Goal: Find contact information: Find contact information

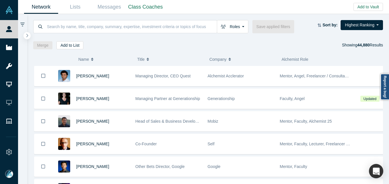
click at [74, 28] on input at bounding box center [131, 26] width 171 height 13
paste input "[PERSON_NAME]"
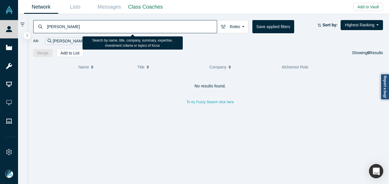
click at [94, 30] on input "[PERSON_NAME]" at bounding box center [131, 26] width 171 height 13
click at [98, 26] on input "[PERSON_NAME]" at bounding box center [131, 26] width 171 height 13
click at [115, 25] on input "[PERSON_NAME]" at bounding box center [131, 26] width 171 height 13
drag, startPoint x: 91, startPoint y: 28, endPoint x: 142, endPoint y: 44, distance: 53.5
click at [91, 28] on input "[PERSON_NAME]" at bounding box center [131, 26] width 171 height 13
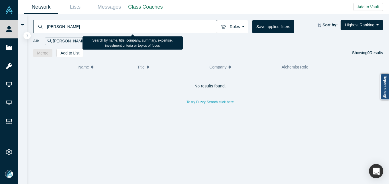
click at [65, 26] on input "[PERSON_NAME]" at bounding box center [131, 26] width 171 height 13
paste input "[EMAIL_ADDRESS][DOMAIN_NAME]"
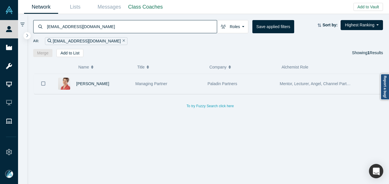
click at [110, 83] on div "[PERSON_NAME]" at bounding box center [102, 84] width 53 height 20
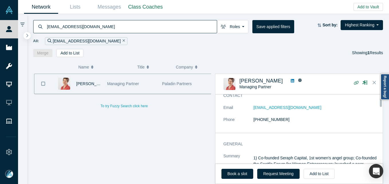
scroll to position [29, 0]
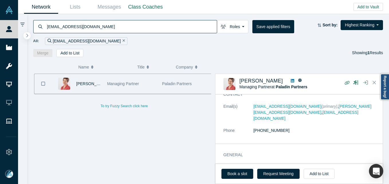
click at [93, 29] on input "[EMAIL_ADDRESS][DOMAIN_NAME]" at bounding box center [131, 26] width 171 height 13
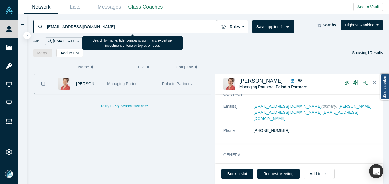
click at [93, 29] on input "[EMAIL_ADDRESS][DOMAIN_NAME]" at bounding box center [131, 26] width 171 height 13
click at [93, 30] on input "[EMAIL_ADDRESS][DOMAIN_NAME]" at bounding box center [131, 26] width 171 height 13
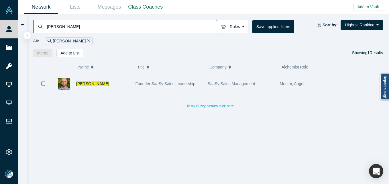
click at [165, 85] on span "Founder SaaSy Sales Leadership" at bounding box center [166, 83] width 60 height 5
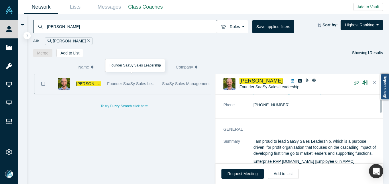
scroll to position [29, 0]
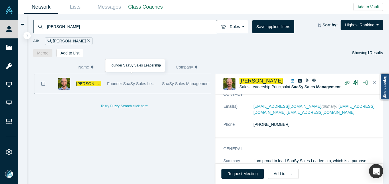
click at [89, 26] on input "[PERSON_NAME]" at bounding box center [131, 26] width 171 height 13
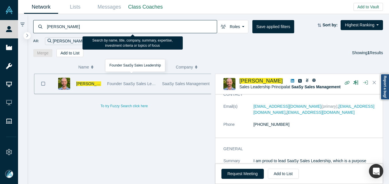
click at [89, 26] on input "[PERSON_NAME]" at bounding box center [131, 26] width 171 height 13
paste input "[PERSON_NAME][EMAIL_ADDRESS][DOMAIN_NAME]"
click at [89, 26] on input "[PERSON_NAME]" at bounding box center [131, 26] width 171 height 13
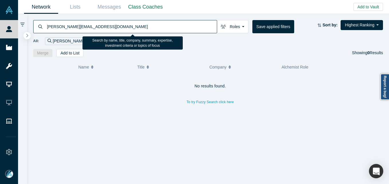
click at [71, 29] on input "[PERSON_NAME][EMAIL_ADDRESS][DOMAIN_NAME]" at bounding box center [131, 26] width 171 height 13
paste input "[PERSON_NAME]"
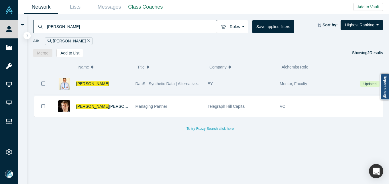
click at [118, 83] on div "[PERSON_NAME]" at bounding box center [102, 84] width 53 height 20
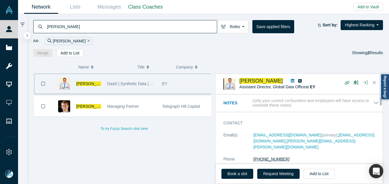
scroll to position [29, 0]
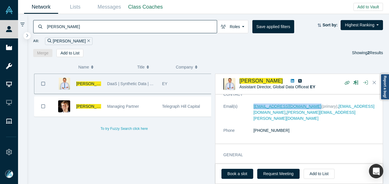
drag, startPoint x: 247, startPoint y: 108, endPoint x: 308, endPoint y: 108, distance: 60.8
click at [308, 108] on dl "Email(s) [EMAIL_ADDRESS][DOMAIN_NAME] (primary) , [PERSON_NAME][EMAIL_ADDRESS][…" at bounding box center [302, 121] width 156 height 36
copy dl "[EMAIL_ADDRESS][DOMAIN_NAME]"
click at [67, 28] on input "[PERSON_NAME]" at bounding box center [131, 26] width 171 height 13
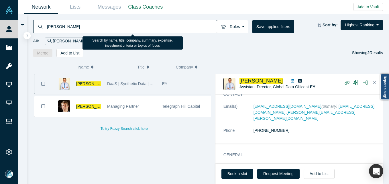
click at [67, 28] on input "[PERSON_NAME]" at bounding box center [131, 26] width 171 height 13
paste input "[PERSON_NAME]"
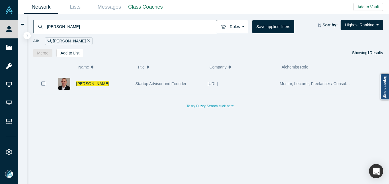
click at [117, 81] on div "[PERSON_NAME]" at bounding box center [102, 84] width 53 height 20
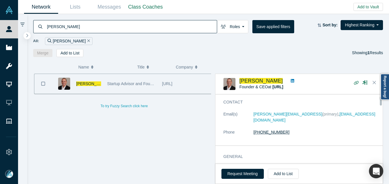
scroll to position [11, 0]
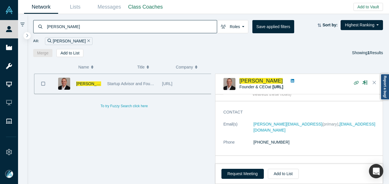
click at [116, 23] on input "[PERSON_NAME]" at bounding box center [131, 26] width 171 height 13
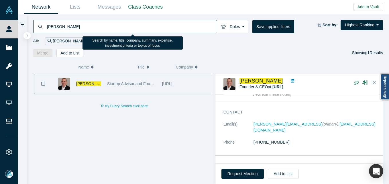
click at [116, 23] on input "[PERSON_NAME]" at bounding box center [131, 26] width 171 height 13
paste input "[PERSON_NAME]"
click at [116, 23] on input "[PERSON_NAME]" at bounding box center [131, 26] width 171 height 13
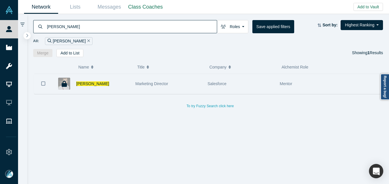
click at [118, 77] on div "[PERSON_NAME]" at bounding box center [102, 84] width 53 height 20
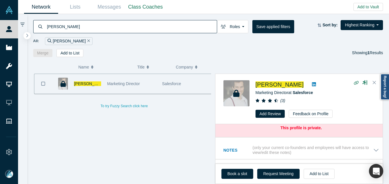
scroll to position [29, 0]
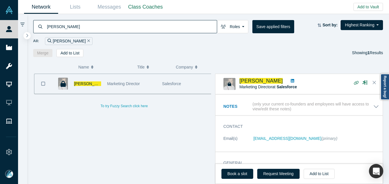
click at [65, 27] on input "[PERSON_NAME]" at bounding box center [131, 26] width 171 height 13
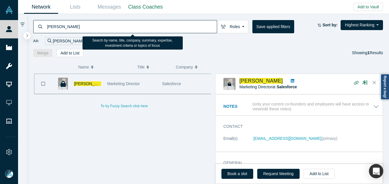
click at [65, 27] on input "[PERSON_NAME]" at bounding box center [131, 26] width 171 height 13
paste input "[PERSON_NAME]"
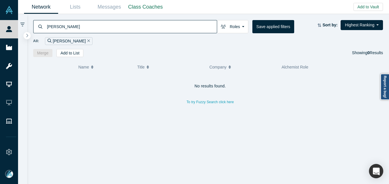
click at [108, 28] on input "[PERSON_NAME]" at bounding box center [131, 26] width 171 height 13
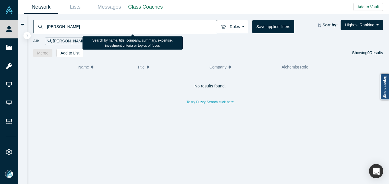
click at [108, 28] on input "[PERSON_NAME]" at bounding box center [131, 26] width 171 height 13
paste input "[PERSON_NAME]"
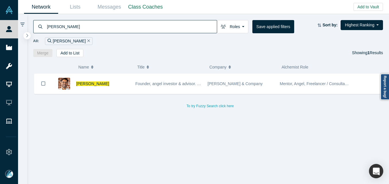
click at [99, 26] on input "[PERSON_NAME]" at bounding box center [131, 26] width 171 height 13
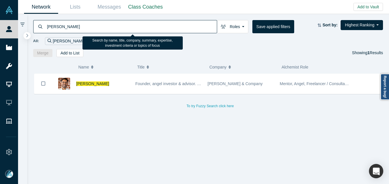
click at [99, 26] on input "[PERSON_NAME]" at bounding box center [131, 26] width 171 height 13
paste input "[PERSON_NAME]"
click at [99, 26] on input "[PERSON_NAME]" at bounding box center [131, 26] width 171 height 13
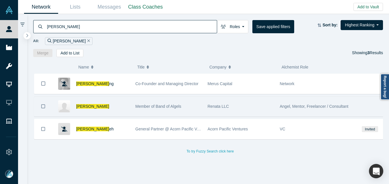
click at [120, 109] on div "[PERSON_NAME]" at bounding box center [102, 107] width 53 height 20
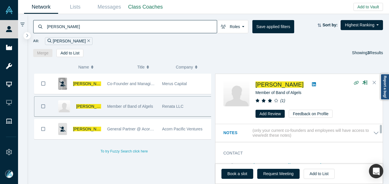
scroll to position [29, 0]
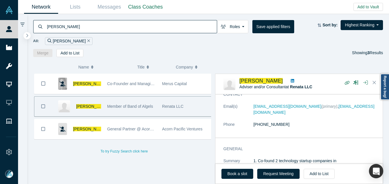
click at [124, 26] on input "[PERSON_NAME]" at bounding box center [131, 26] width 171 height 13
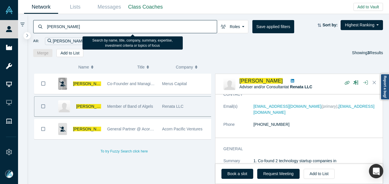
click at [124, 26] on input "[PERSON_NAME]" at bounding box center [131, 26] width 171 height 13
paste input "rry Tam"
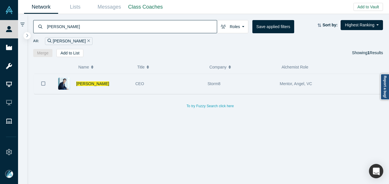
click at [115, 88] on div "[PERSON_NAME]" at bounding box center [102, 84] width 53 height 20
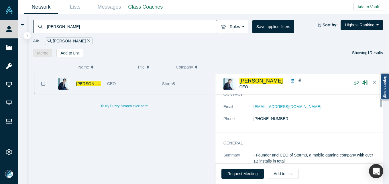
scroll to position [29, 0]
click at [100, 18] on div "[PERSON_NAME] Roles Founders Faculty Mentors Alumni Mentor Angels VCs Corporate…" at bounding box center [208, 35] width 362 height 43
click at [93, 23] on input "[PERSON_NAME]" at bounding box center [131, 26] width 171 height 13
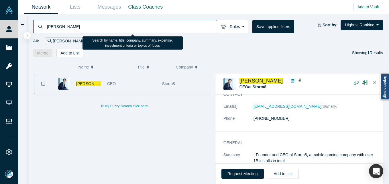
click at [93, 23] on input "[PERSON_NAME]" at bounding box center [131, 26] width 171 height 13
paste input "[PERSON_NAME]"
click at [93, 23] on input "[PERSON_NAME]" at bounding box center [131, 26] width 171 height 13
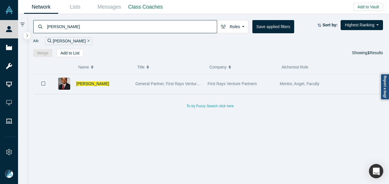
drag, startPoint x: 111, startPoint y: 85, endPoint x: 105, endPoint y: 85, distance: 5.7
click at [110, 84] on div "[PERSON_NAME]" at bounding box center [102, 84] width 53 height 20
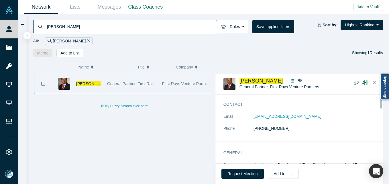
scroll to position [29, 0]
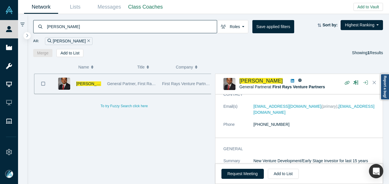
click at [88, 19] on div "[PERSON_NAME] Roles Founders Faculty Mentors Alumni Mentor Angels VCs Corporate…" at bounding box center [208, 35] width 362 height 43
click at [85, 20] on input "[PERSON_NAME]" at bounding box center [131, 26] width 171 height 13
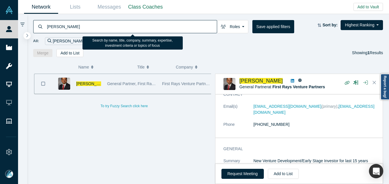
click at [85, 20] on input "[PERSON_NAME]" at bounding box center [131, 26] width 171 height 13
paste input "[URL][DOMAIN_NAME]"
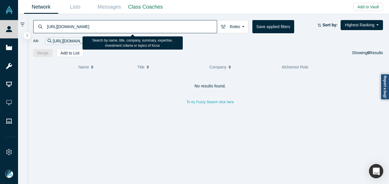
click at [89, 24] on input "[URL][DOMAIN_NAME]" at bounding box center [131, 26] width 171 height 13
paste input "[PERSON_NAME]"
click at [89, 24] on input "[URL][DOMAIN_NAME]" at bounding box center [131, 26] width 171 height 13
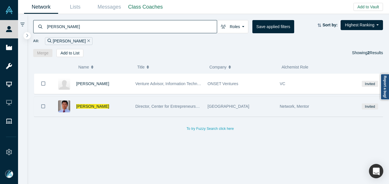
click at [103, 109] on div "[PERSON_NAME]" at bounding box center [102, 107] width 53 height 20
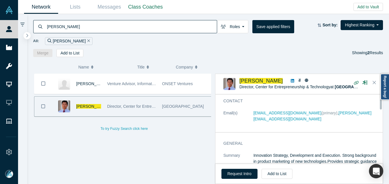
scroll to position [29, 0]
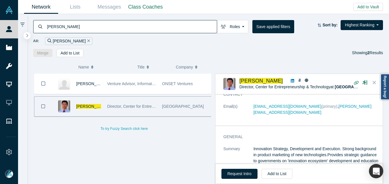
click at [132, 22] on input "[PERSON_NAME]" at bounding box center [131, 26] width 171 height 13
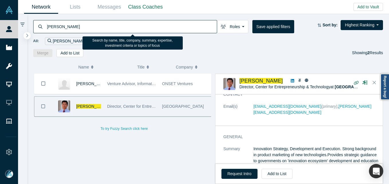
click at [132, 22] on input "[PERSON_NAME]" at bounding box center [131, 26] width 171 height 13
paste input "[PERSON_NAME]"
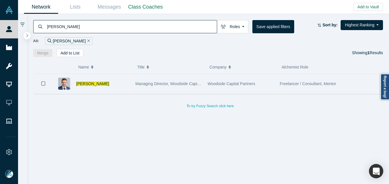
click at [86, 87] on div "[PERSON_NAME]" at bounding box center [102, 84] width 53 height 20
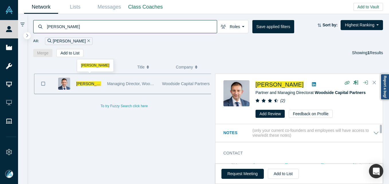
scroll to position [29, 0]
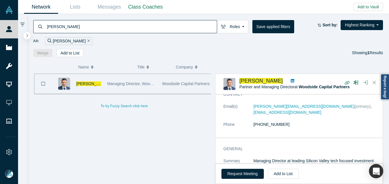
click at [103, 26] on input "[PERSON_NAME]" at bounding box center [131, 26] width 171 height 13
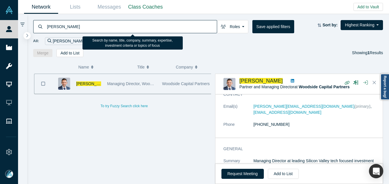
click at [103, 26] on input "[PERSON_NAME]" at bounding box center [131, 26] width 171 height 13
paste input "[PERSON_NAME]"
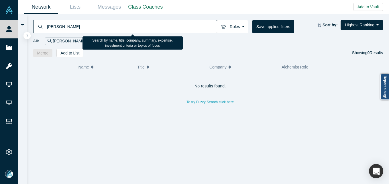
drag, startPoint x: 61, startPoint y: 26, endPoint x: 22, endPoint y: 27, distance: 38.7
click at [24, 26] on div "[PERSON_NAME] Roles Founders Faculty Mentors Alumni Mentor Angels VCs Corporate…" at bounding box center [203, 99] width 371 height 170
click at [72, 32] on input "Shioski" at bounding box center [131, 26] width 171 height 13
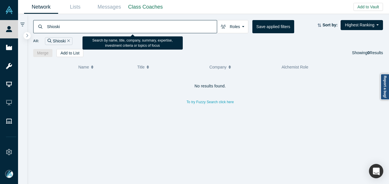
paste input "[URL][DOMAIN_NAME]"
click at [97, 26] on input "[URL][DOMAIN_NAME]" at bounding box center [131, 26] width 171 height 13
paste input "[PERSON_NAME]"
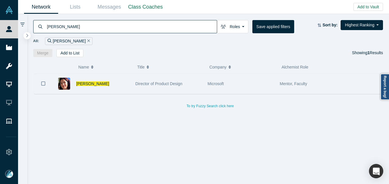
click at [121, 91] on div "[PERSON_NAME]" at bounding box center [102, 84] width 53 height 20
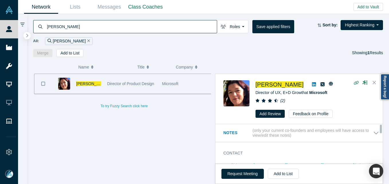
scroll to position [29, 0]
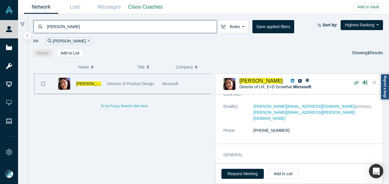
click at [132, 29] on input "[PERSON_NAME]" at bounding box center [131, 26] width 171 height 13
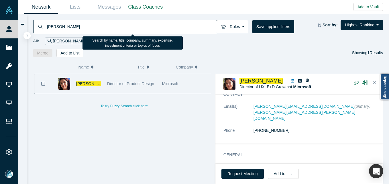
click at [132, 29] on input "[PERSON_NAME]" at bounding box center [131, 26] width 171 height 13
paste input "[PERSON_NAME]"
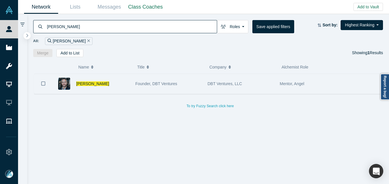
click at [122, 84] on div "[PERSON_NAME]" at bounding box center [102, 84] width 53 height 20
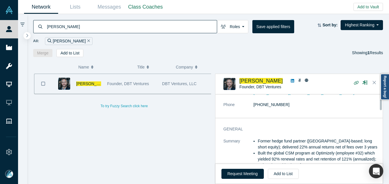
scroll to position [29, 0]
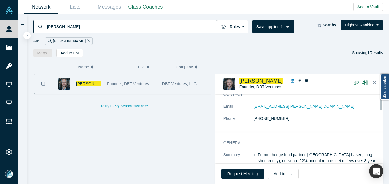
drag, startPoint x: 260, startPoint y: 103, endPoint x: 260, endPoint y: 108, distance: 4.9
click at [170, 23] on input "[PERSON_NAME]" at bounding box center [131, 26] width 171 height 13
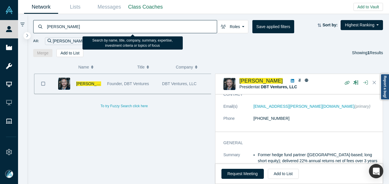
click at [170, 23] on input "[PERSON_NAME]" at bounding box center [131, 26] width 171 height 13
paste input "[PERSON_NAME]"
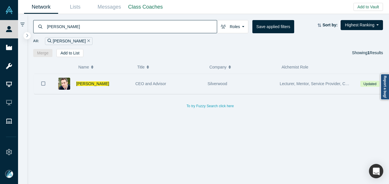
click at [124, 85] on div "[PERSON_NAME]" at bounding box center [102, 84] width 53 height 20
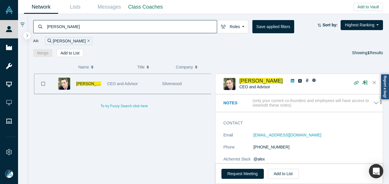
scroll to position [29, 0]
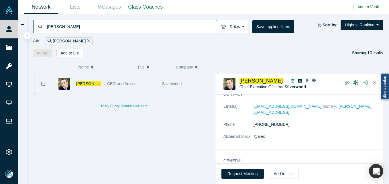
click at [98, 26] on input "[PERSON_NAME]" at bounding box center [131, 26] width 171 height 13
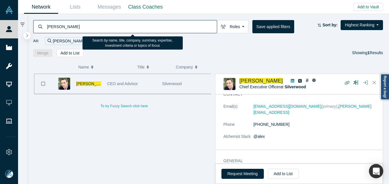
click at [98, 26] on input "[PERSON_NAME]" at bounding box center [131, 26] width 171 height 13
paste input "[PERSON_NAME]"
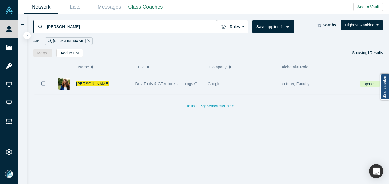
click at [120, 87] on div "[PERSON_NAME]" at bounding box center [102, 84] width 53 height 20
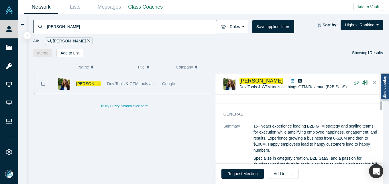
scroll to position [29, 0]
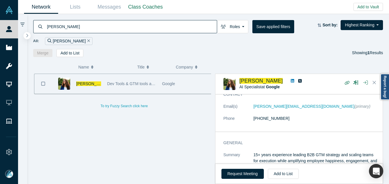
click at [172, 27] on input "[PERSON_NAME]" at bounding box center [131, 26] width 171 height 13
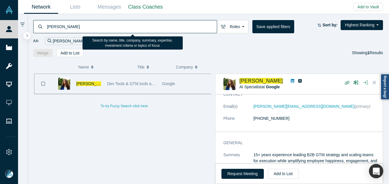
click at [172, 27] on input "[PERSON_NAME]" at bounding box center [131, 26] width 171 height 13
paste input "[PERSON_NAME]"
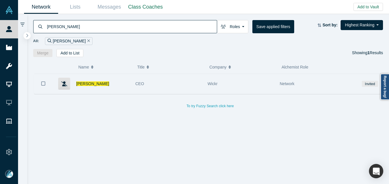
click at [113, 89] on div "[PERSON_NAME]" at bounding box center [102, 84] width 53 height 20
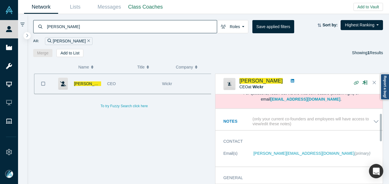
scroll to position [86, 0]
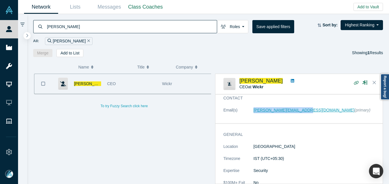
drag, startPoint x: 246, startPoint y: 109, endPoint x: 304, endPoint y: 112, distance: 58.8
click at [304, 112] on dl "Email(s) [PERSON_NAME][EMAIL_ADDRESS][DOMAIN_NAME] (primary)" at bounding box center [302, 113] width 156 height 12
copy dl "[PERSON_NAME][EMAIL_ADDRESS][DOMAIN_NAME]"
click at [108, 31] on input "[PERSON_NAME]" at bounding box center [131, 26] width 171 height 13
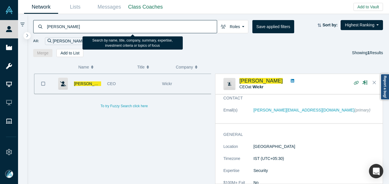
click at [108, 31] on input "[PERSON_NAME]" at bounding box center [131, 26] width 171 height 13
paste input "[PERSON_NAME]"
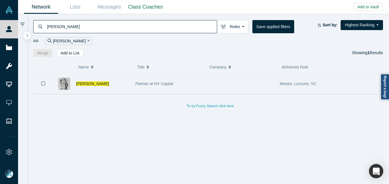
click at [131, 79] on div "[PERSON_NAME]" at bounding box center [92, 84] width 80 height 20
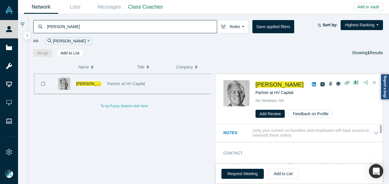
scroll to position [29, 0]
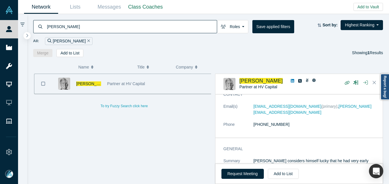
click at [92, 24] on input "[PERSON_NAME]" at bounding box center [131, 26] width 171 height 13
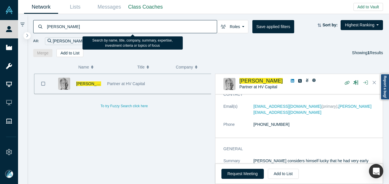
click at [92, 24] on input "[PERSON_NAME]" at bounding box center [131, 26] width 171 height 13
paste input "[PERSON_NAME]"
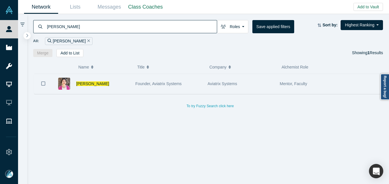
click at [101, 85] on div "[PERSON_NAME]" at bounding box center [102, 84] width 53 height 20
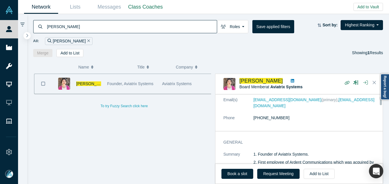
scroll to position [29, 0]
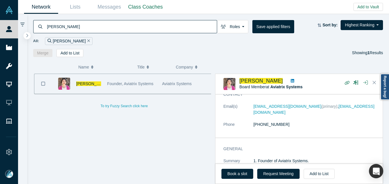
click at [130, 28] on input "[PERSON_NAME]" at bounding box center [131, 26] width 171 height 13
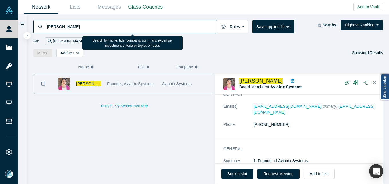
click at [130, 28] on input "[PERSON_NAME]" at bounding box center [131, 26] width 171 height 13
paste input "[PERSON_NAME]"
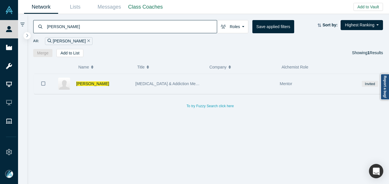
click at [111, 83] on div "[PERSON_NAME]" at bounding box center [102, 84] width 53 height 20
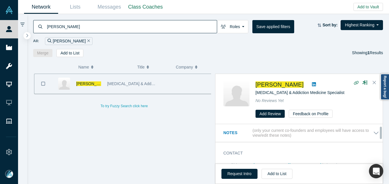
scroll to position [29, 0]
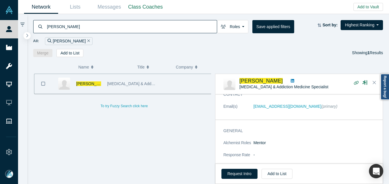
click at [99, 21] on input "[PERSON_NAME]" at bounding box center [131, 26] width 171 height 13
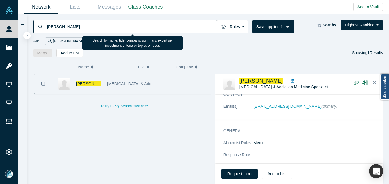
click at [99, 21] on input "[PERSON_NAME]" at bounding box center [131, 26] width 171 height 13
paste input "[PERSON_NAME]"
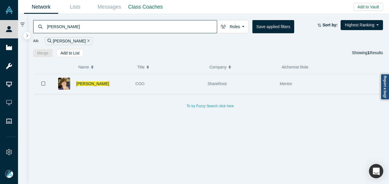
click at [162, 80] on div "COO" at bounding box center [169, 84] width 66 height 20
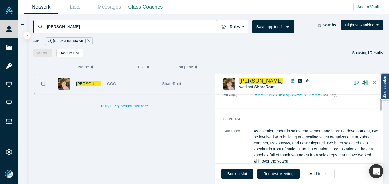
scroll to position [29, 0]
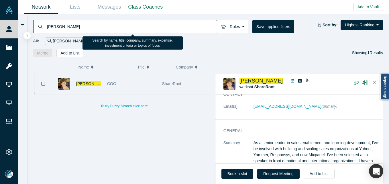
click at [172, 26] on input "[PERSON_NAME]" at bounding box center [131, 26] width 171 height 13
paste input "[PERSON_NAME]"
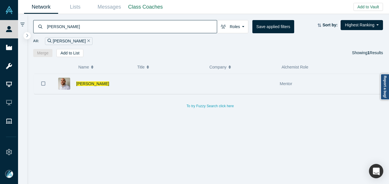
click at [187, 80] on div at bounding box center [168, 84] width 72 height 20
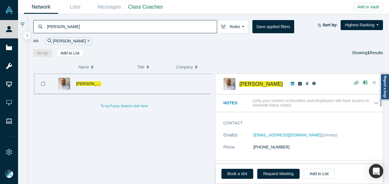
scroll to position [29, 0]
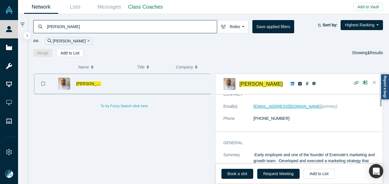
drag, startPoint x: 262, startPoint y: 103, endPoint x: 259, endPoint y: 106, distance: 3.7
drag, startPoint x: 107, startPoint y: 35, endPoint x: 101, endPoint y: 23, distance: 13.5
click at [106, 34] on div "All: [PERSON_NAME]" at bounding box center [208, 39] width 350 height 12
click at [101, 23] on input "[PERSON_NAME]" at bounding box center [131, 26] width 171 height 13
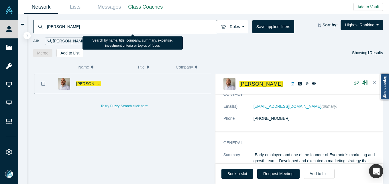
click at [101, 23] on input "[PERSON_NAME]" at bounding box center [131, 26] width 171 height 13
paste input "[PERSON_NAME]"
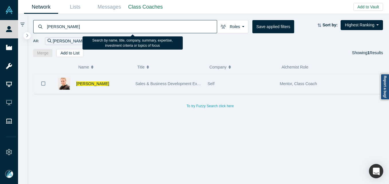
click at [117, 82] on div "[PERSON_NAME]" at bounding box center [102, 84] width 53 height 20
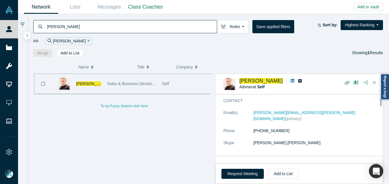
scroll to position [29, 0]
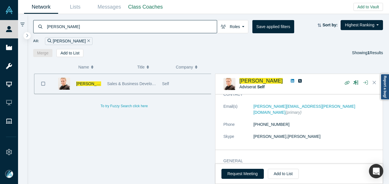
click at [104, 26] on input "[PERSON_NAME]" at bounding box center [131, 26] width 171 height 13
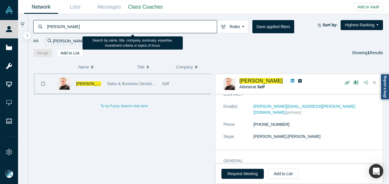
click at [104, 26] on input "[PERSON_NAME]" at bounding box center [131, 26] width 171 height 13
paste input "[PERSON_NAME]"
click at [104, 26] on input "[PERSON_NAME]" at bounding box center [131, 26] width 171 height 13
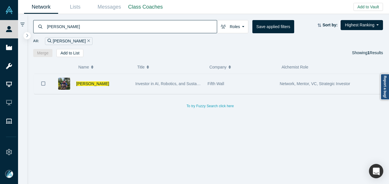
click at [111, 87] on div "[PERSON_NAME]" at bounding box center [102, 84] width 53 height 20
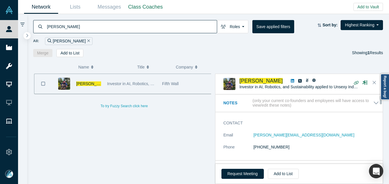
scroll to position [29, 0]
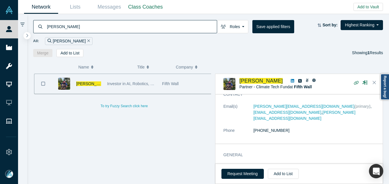
drag, startPoint x: 262, startPoint y: 110, endPoint x: 252, endPoint y: 106, distance: 10.5
drag, startPoint x: 252, startPoint y: 106, endPoint x: 257, endPoint y: 108, distance: 5.9
click at [54, 29] on input "[PERSON_NAME]" at bounding box center [131, 26] width 171 height 13
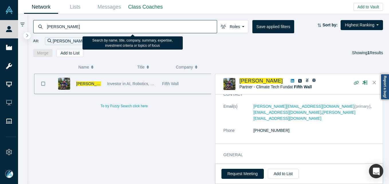
click at [54, 29] on input "[PERSON_NAME]" at bounding box center [131, 26] width 171 height 13
paste input "[PERSON_NAME]"
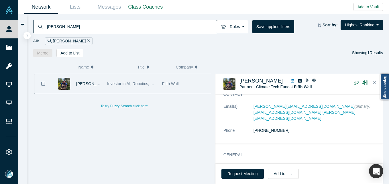
type input "[PERSON_NAME]"
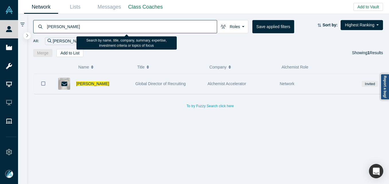
click at [126, 87] on div "[PERSON_NAME]" at bounding box center [102, 84] width 53 height 20
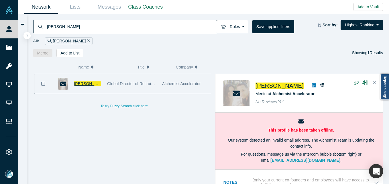
click at [92, 84] on span "[PERSON_NAME]" at bounding box center [90, 83] width 33 height 5
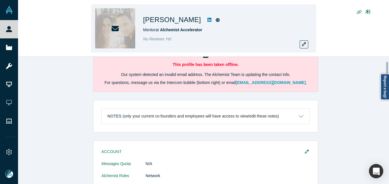
scroll to position [57, 0]
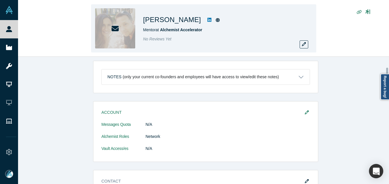
click at [305, 40] on div "[PERSON_NAME] Mentor at Alchemist Accelerator No Reviews Yet" at bounding box center [203, 28] width 225 height 48
click at [306, 43] on icon "button" at bounding box center [304, 44] width 4 height 4
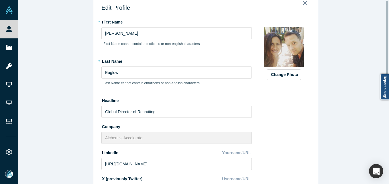
scroll to position [0, 0]
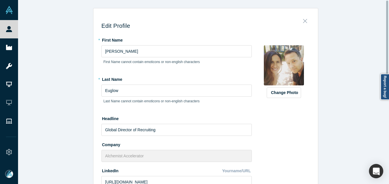
click at [304, 20] on icon "Close" at bounding box center [305, 21] width 4 height 4
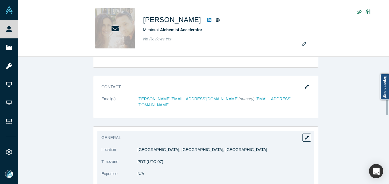
scroll to position [229, 0]
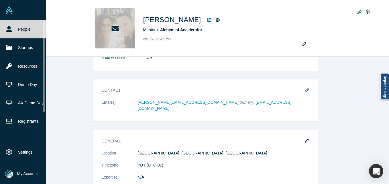
drag, startPoint x: 6, startPoint y: 31, endPoint x: 26, endPoint y: 34, distance: 20.6
click at [6, 31] on icon at bounding box center [9, 29] width 6 height 6
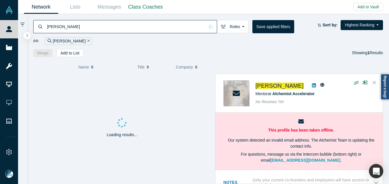
click at [101, 30] on input "[PERSON_NAME]" at bounding box center [125, 26] width 159 height 13
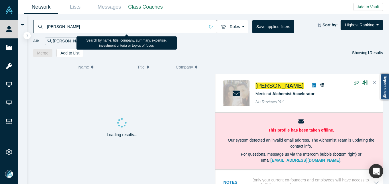
drag, startPoint x: 101, startPoint y: 30, endPoint x: 79, endPoint y: 43, distance: 26.4
click at [102, 30] on input "[PERSON_NAME]" at bounding box center [125, 26] width 159 height 13
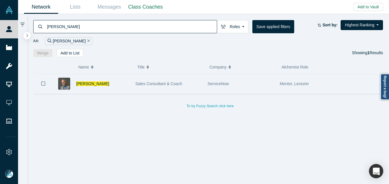
click at [111, 82] on div "[PERSON_NAME]" at bounding box center [102, 84] width 53 height 20
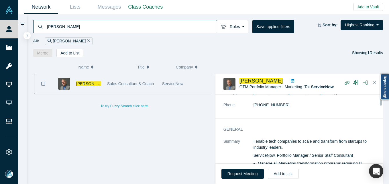
scroll to position [29, 0]
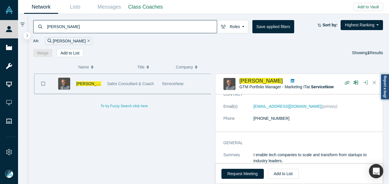
click at [146, 23] on input "[PERSON_NAME]" at bounding box center [131, 26] width 171 height 13
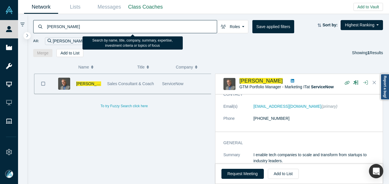
click at [146, 23] on input "[PERSON_NAME]" at bounding box center [131, 26] width 171 height 13
paste input "[PERSON_NAME]"
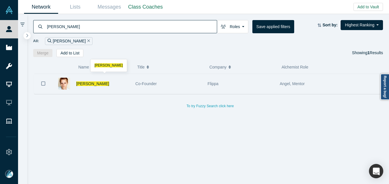
click at [125, 84] on div "[PERSON_NAME]" at bounding box center [102, 84] width 53 height 20
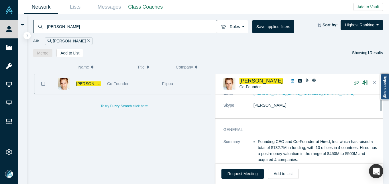
scroll to position [29, 0]
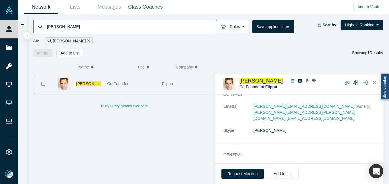
click at [145, 29] on input "[PERSON_NAME]" at bounding box center [131, 26] width 171 height 13
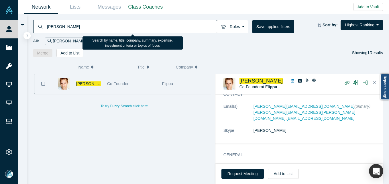
click at [145, 29] on input "[PERSON_NAME]" at bounding box center [131, 26] width 171 height 13
paste input "[PERSON_NAME]"
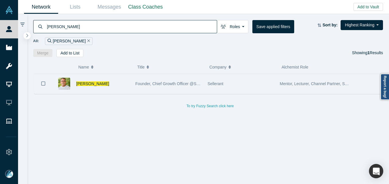
click at [123, 86] on div "[PERSON_NAME]" at bounding box center [102, 84] width 53 height 20
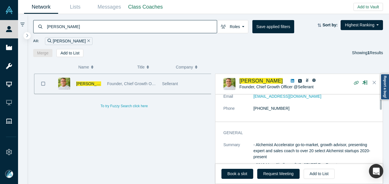
scroll to position [29, 0]
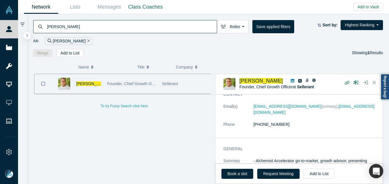
click at [122, 29] on input "[PERSON_NAME]" at bounding box center [131, 26] width 171 height 13
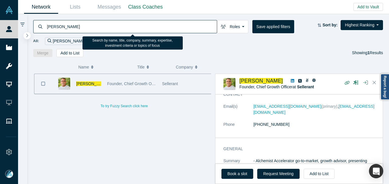
click at [121, 29] on input "[PERSON_NAME]" at bounding box center [131, 26] width 171 height 13
paste input "[PERSON_NAME]"
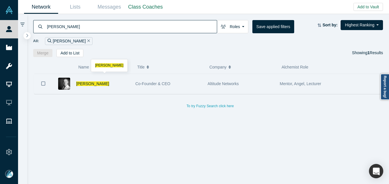
click at [128, 84] on div "[PERSON_NAME]" at bounding box center [102, 84] width 53 height 20
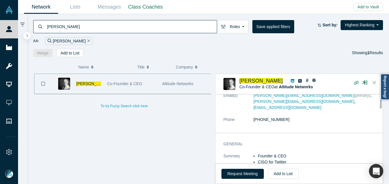
scroll to position [11, 0]
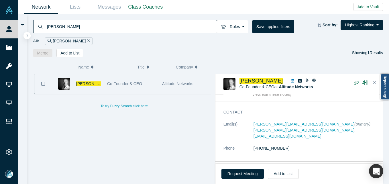
click at [115, 27] on input "[PERSON_NAME]" at bounding box center [131, 26] width 171 height 13
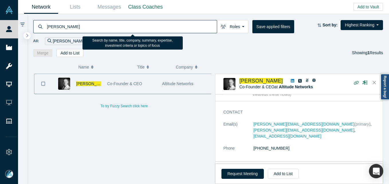
click at [115, 27] on input "[PERSON_NAME]" at bounding box center [131, 26] width 171 height 13
paste input "[PERSON_NAME]"
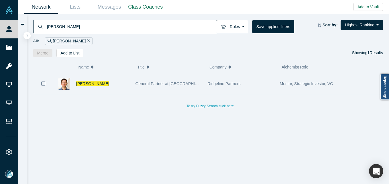
drag, startPoint x: 124, startPoint y: 82, endPoint x: 135, endPoint y: 79, distance: 11.2
click at [124, 81] on div "[PERSON_NAME]" at bounding box center [102, 84] width 53 height 20
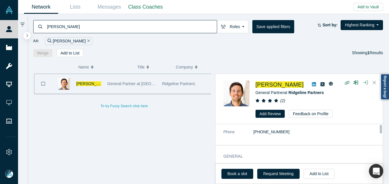
scroll to position [6, 0]
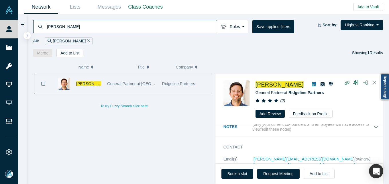
click at [121, 28] on input "[PERSON_NAME]" at bounding box center [131, 26] width 171 height 13
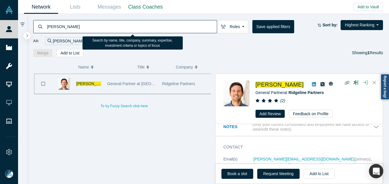
click at [121, 28] on input "[PERSON_NAME]" at bounding box center [131, 26] width 171 height 13
paste input "[PERSON_NAME]"
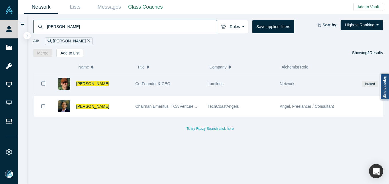
drag, startPoint x: 121, startPoint y: 85, endPoint x: 128, endPoint y: 94, distance: 11.0
click at [121, 85] on div "[PERSON_NAME]" at bounding box center [102, 84] width 53 height 20
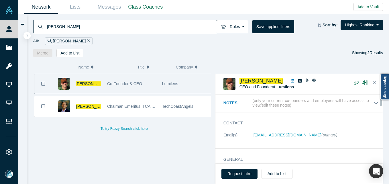
scroll to position [29, 0]
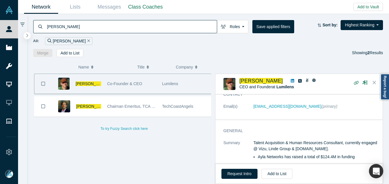
click at [167, 153] on div "[PERSON_NAME] Co-Founder & CEO Lumilens [PERSON_NAME] Chairnan Emeritus, TCA Ve…" at bounding box center [124, 131] width 182 height 115
click at [376, 83] on button "Close" at bounding box center [374, 82] width 9 height 9
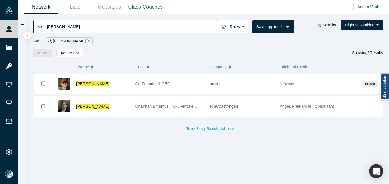
click at [142, 31] on input "[PERSON_NAME]" at bounding box center [131, 26] width 171 height 13
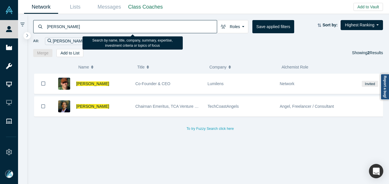
click at [142, 31] on input "[PERSON_NAME]" at bounding box center [131, 26] width 171 height 13
paste input "[PERSON_NAME]"
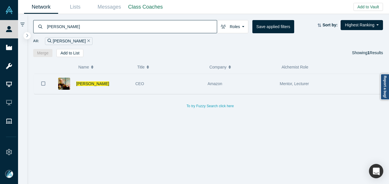
click at [110, 85] on div "[PERSON_NAME]" at bounding box center [102, 84] width 53 height 20
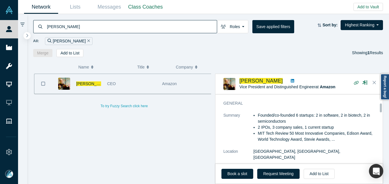
scroll to position [11, 0]
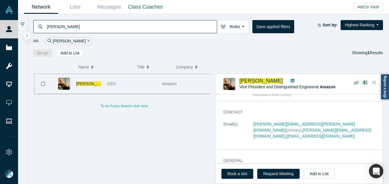
click at [125, 28] on input "[PERSON_NAME]" at bounding box center [131, 26] width 171 height 13
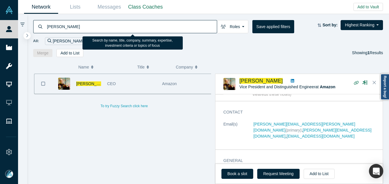
paste input "[PERSON_NAME]"
click at [125, 28] on input "[PERSON_NAME]" at bounding box center [131, 26] width 171 height 13
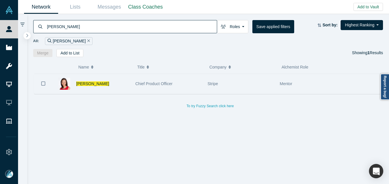
click at [119, 84] on div "[PERSON_NAME]" at bounding box center [102, 84] width 53 height 20
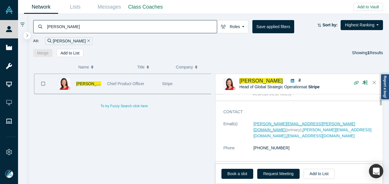
scroll to position [11, 0]
click at [140, 24] on input "[PERSON_NAME]" at bounding box center [131, 26] width 171 height 13
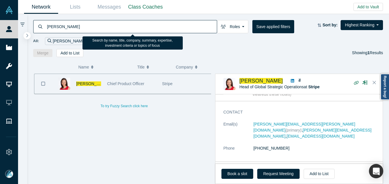
click at [140, 24] on input "[PERSON_NAME]" at bounding box center [131, 26] width 171 height 13
drag, startPoint x: 140, startPoint y: 24, endPoint x: 142, endPoint y: 26, distance: 3.3
click at [139, 23] on input "[PERSON_NAME]" at bounding box center [131, 26] width 171 height 13
paste input "[PERSON_NAME]"
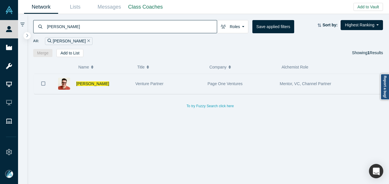
click at [125, 84] on div "[PERSON_NAME]" at bounding box center [102, 84] width 53 height 20
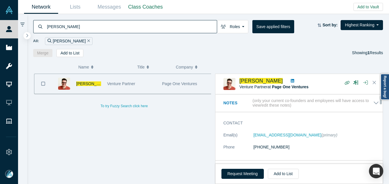
scroll to position [29, 0]
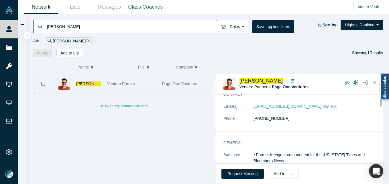
drag, startPoint x: 266, startPoint y: 110, endPoint x: 264, endPoint y: 104, distance: 6.7
click at [164, 32] on input "[PERSON_NAME]" at bounding box center [131, 26] width 171 height 13
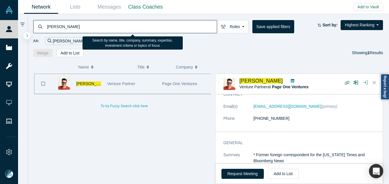
click at [164, 32] on input "[PERSON_NAME]" at bounding box center [131, 26] width 171 height 13
paste input "[PERSON_NAME]"
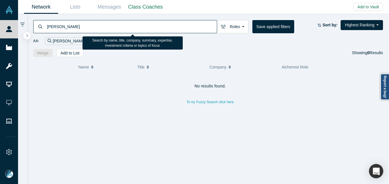
drag, startPoint x: 59, startPoint y: 28, endPoint x: 25, endPoint y: 25, distance: 34.0
click at [25, 25] on div "[PERSON_NAME] Roles Founders Faculty Mentors Alumni Mentor Angels VCs Corporate…" at bounding box center [203, 99] width 371 height 170
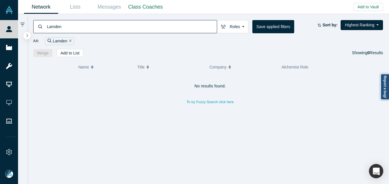
click at [45, 26] on div "Lamden" at bounding box center [125, 26] width 184 height 13
click at [46, 26] on div "Lamden" at bounding box center [125, 26] width 184 height 13
click at [47, 26] on input "Lamden" at bounding box center [131, 26] width 171 height 13
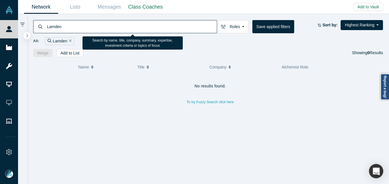
click at [47, 26] on input "Lamden" at bounding box center [131, 26] width 171 height 13
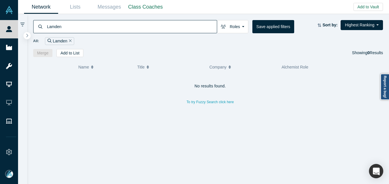
drag, startPoint x: 116, startPoint y: 33, endPoint x: 114, endPoint y: 30, distance: 4.1
click at [116, 32] on input "Lamden" at bounding box center [131, 26] width 171 height 13
click at [112, 27] on input "Lamden" at bounding box center [131, 26] width 171 height 13
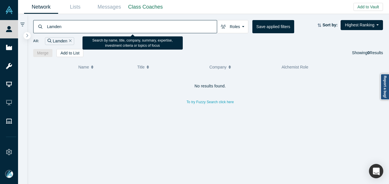
click at [112, 27] on input "Lamden" at bounding box center [131, 26] width 171 height 13
paste input "[PERSON_NAME]"
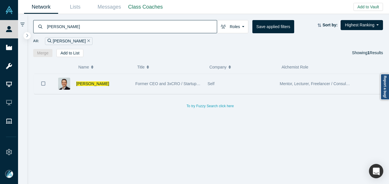
click at [116, 89] on div "[PERSON_NAME]" at bounding box center [102, 84] width 53 height 20
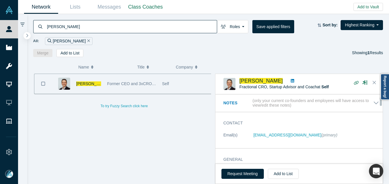
scroll to position [29, 0]
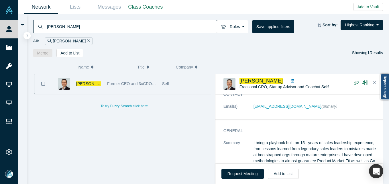
click at [67, 23] on input "[PERSON_NAME]" at bounding box center [131, 26] width 171 height 13
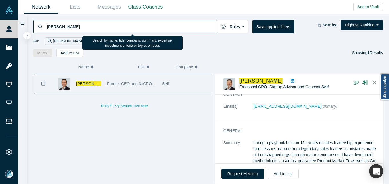
paste input "[PERSON_NAME]"
click at [67, 23] on input "[PERSON_NAME]" at bounding box center [131, 26] width 171 height 13
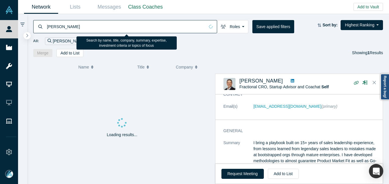
click at [67, 25] on input "[PERSON_NAME]" at bounding box center [125, 26] width 159 height 13
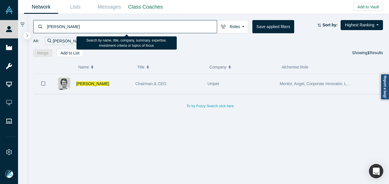
click at [130, 87] on div "[PERSON_NAME]" at bounding box center [92, 84] width 80 height 20
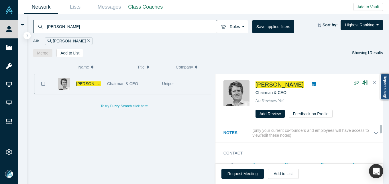
scroll to position [29, 0]
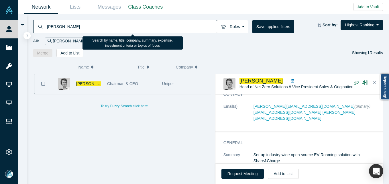
click at [126, 26] on input "[PERSON_NAME]" at bounding box center [131, 26] width 171 height 13
paste input "[PERSON_NAME]"
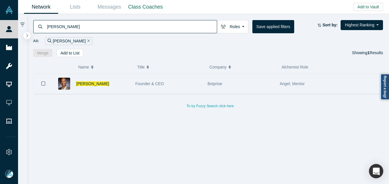
click at [116, 80] on div "[PERSON_NAME]" at bounding box center [102, 84] width 53 height 20
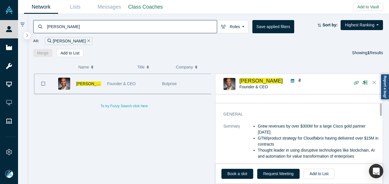
scroll to position [29, 0]
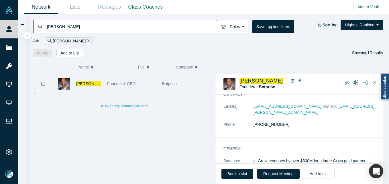
click at [107, 25] on input "[PERSON_NAME]" at bounding box center [131, 26] width 171 height 13
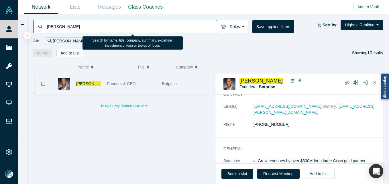
click at [107, 25] on input "[PERSON_NAME]" at bounding box center [131, 26] width 171 height 13
paste input "[PERSON_NAME]"
click at [107, 25] on input "[PERSON_NAME]" at bounding box center [131, 26] width 171 height 13
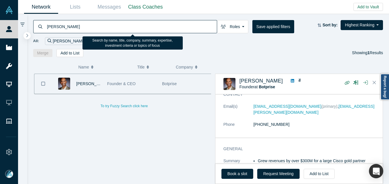
paste input
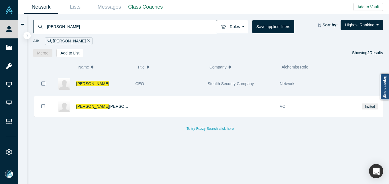
click at [152, 84] on div "CEO" at bounding box center [169, 84] width 66 height 20
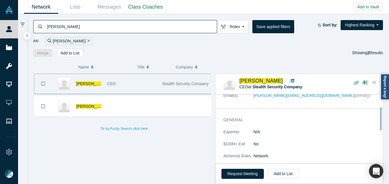
scroll to position [11, 0]
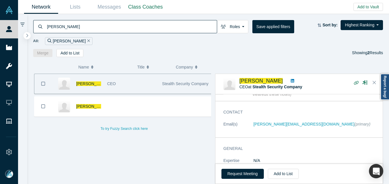
click at [111, 20] on input "[PERSON_NAME]" at bounding box center [131, 26] width 171 height 13
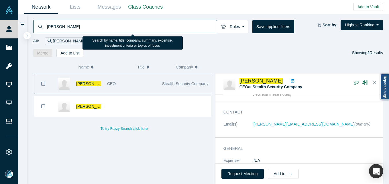
click at [111, 20] on input "[PERSON_NAME]" at bounding box center [131, 26] width 171 height 13
paste input "[PERSON_NAME]"
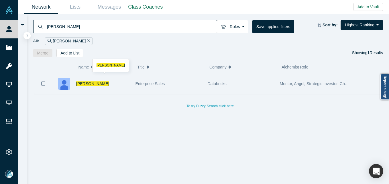
click at [111, 80] on div "[PERSON_NAME]" at bounding box center [102, 84] width 53 height 20
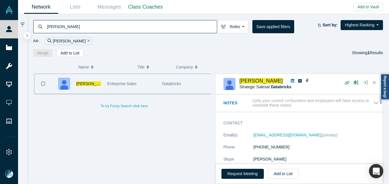
scroll to position [29, 0]
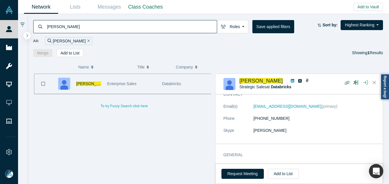
click at [153, 23] on input "[PERSON_NAME]" at bounding box center [131, 26] width 171 height 13
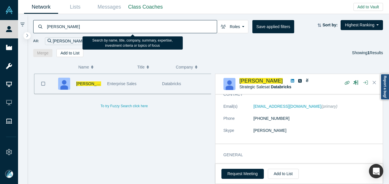
click at [153, 23] on input "[PERSON_NAME]" at bounding box center [131, 26] width 171 height 13
paste input "[PERSON_NAME]"
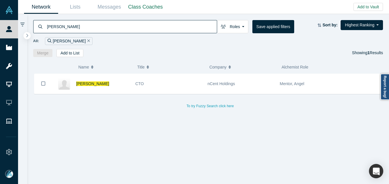
click at [118, 83] on div "[PERSON_NAME]" at bounding box center [102, 84] width 53 height 20
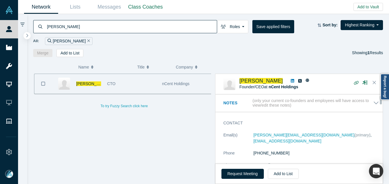
scroll to position [29, 0]
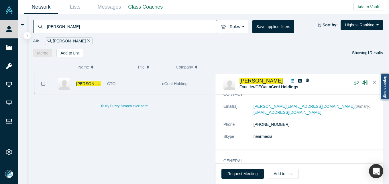
click at [101, 25] on input "[PERSON_NAME]" at bounding box center [131, 26] width 171 height 13
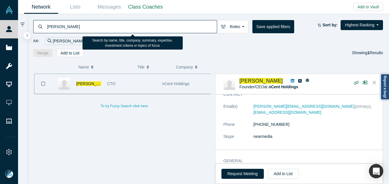
click at [101, 25] on input "[PERSON_NAME]" at bounding box center [131, 26] width 171 height 13
paste input "[PERSON_NAME]"
click at [101, 25] on input "[PERSON_NAME]" at bounding box center [131, 26] width 171 height 13
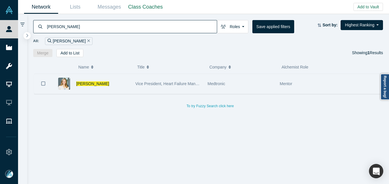
click at [119, 85] on div "[PERSON_NAME]" at bounding box center [102, 84] width 53 height 20
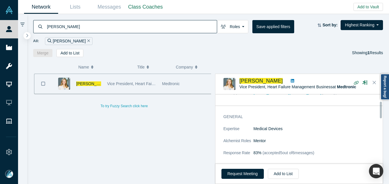
scroll to position [29, 0]
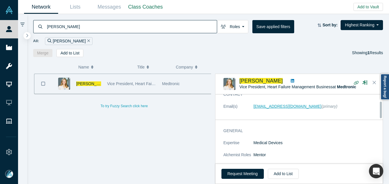
drag, startPoint x: 270, startPoint y: 101, endPoint x: 264, endPoint y: 105, distance: 6.8
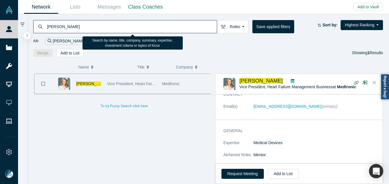
click at [100, 28] on input "[PERSON_NAME]" at bounding box center [131, 26] width 171 height 13
paste input "[PERSON_NAME]"
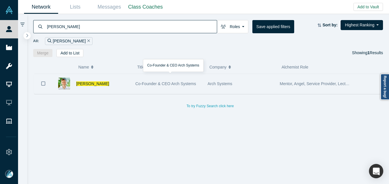
click at [143, 82] on span "Co-Founder & CEO Arch Systems" at bounding box center [166, 83] width 61 height 5
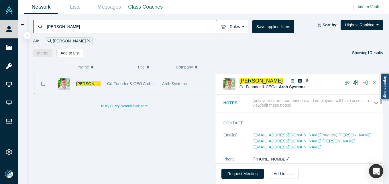
scroll to position [29, 0]
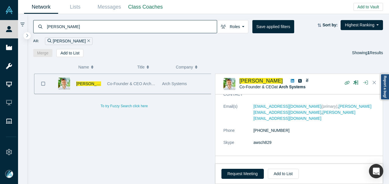
click at [115, 22] on input "[PERSON_NAME]" at bounding box center [131, 26] width 171 height 13
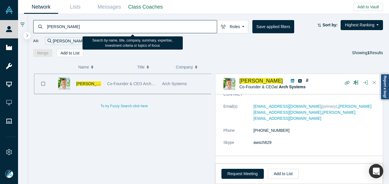
click at [115, 22] on input "[PERSON_NAME]" at bounding box center [131, 26] width 171 height 13
paste input "[PERSON_NAME]"
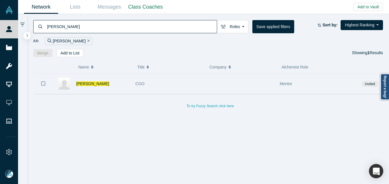
click at [131, 82] on div "[PERSON_NAME]" at bounding box center [92, 84] width 80 height 20
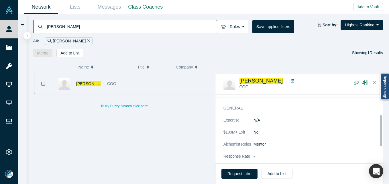
scroll to position [29, 0]
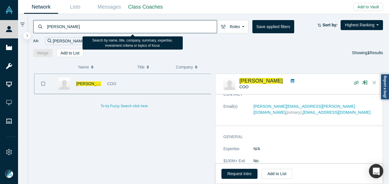
click at [78, 26] on input "[PERSON_NAME]" at bounding box center [131, 26] width 171 height 13
paste input "[PERSON_NAME]"
click at [78, 26] on input "[PERSON_NAME]" at bounding box center [131, 26] width 171 height 13
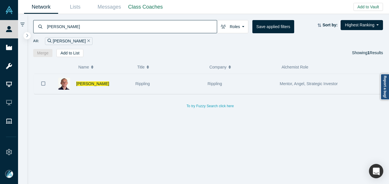
click at [126, 85] on div "[PERSON_NAME]" at bounding box center [102, 84] width 53 height 20
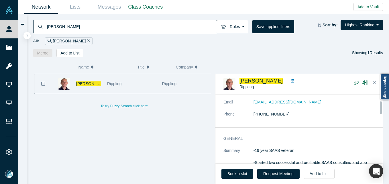
scroll to position [29, 0]
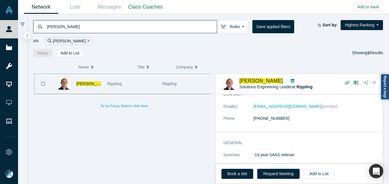
click at [113, 25] on input "[PERSON_NAME]" at bounding box center [131, 26] width 171 height 13
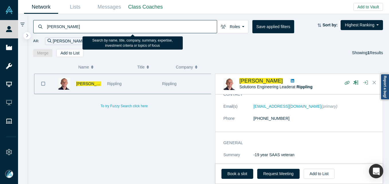
click at [113, 25] on input "[PERSON_NAME]" at bounding box center [131, 26] width 171 height 13
paste input "[PERSON_NAME]"
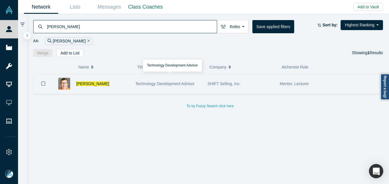
click at [97, 79] on div "[PERSON_NAME]" at bounding box center [102, 84] width 53 height 20
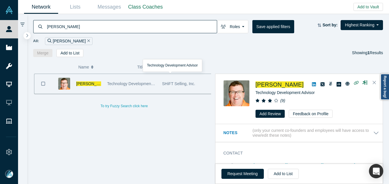
click at [110, 82] on span "Technology Development Advisor" at bounding box center [136, 83] width 59 height 5
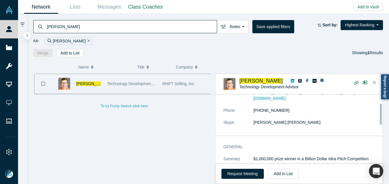
scroll to position [29, 0]
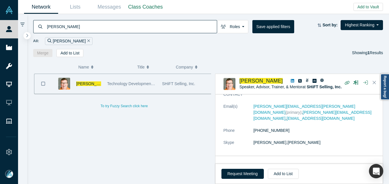
click at [112, 21] on input "[PERSON_NAME]" at bounding box center [131, 26] width 171 height 13
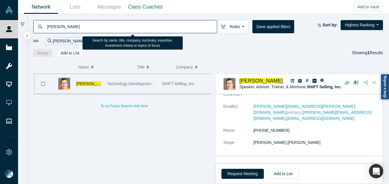
click at [112, 21] on input "[PERSON_NAME]" at bounding box center [131, 26] width 171 height 13
paste input "[PERSON_NAME]"
click at [112, 21] on input "[PERSON_NAME]" at bounding box center [131, 26] width 171 height 13
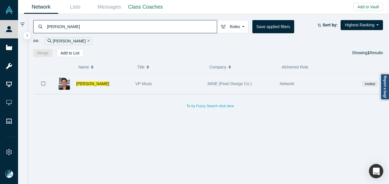
click at [167, 84] on div "VP Music" at bounding box center [169, 84] width 66 height 20
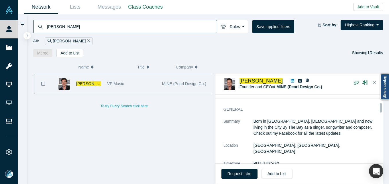
scroll to position [40, 0]
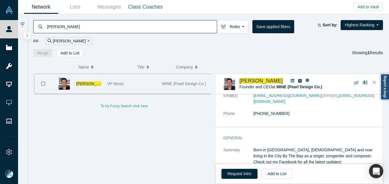
click at [92, 33] on input "[PERSON_NAME]" at bounding box center [131, 26] width 171 height 13
click at [88, 27] on input "[PERSON_NAME]" at bounding box center [131, 26] width 171 height 13
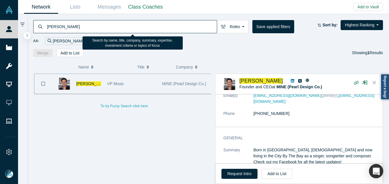
click at [88, 27] on input "[PERSON_NAME]" at bounding box center [131, 26] width 171 height 13
paste input "[PERSON_NAME]"
drag, startPoint x: 88, startPoint y: 27, endPoint x: 142, endPoint y: 0, distance: 60.5
click at [88, 27] on input "[PERSON_NAME]" at bounding box center [131, 26] width 171 height 13
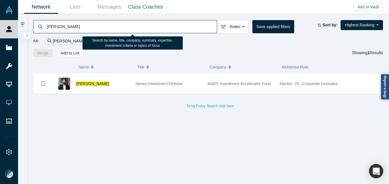
click at [81, 25] on input "[PERSON_NAME]" at bounding box center [131, 26] width 171 height 13
paste input "[PERSON_NAME][EMAIL_ADDRESS][DOMAIN_NAME]"
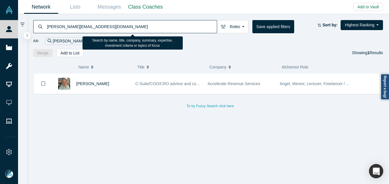
drag, startPoint x: 113, startPoint y: 83, endPoint x: 137, endPoint y: 71, distance: 27.2
click at [113, 83] on div "[PERSON_NAME]" at bounding box center [102, 84] width 53 height 20
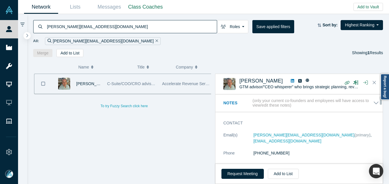
scroll to position [40, 0]
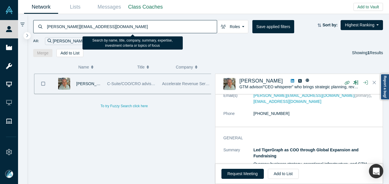
drag, startPoint x: 104, startPoint y: 25, endPoint x: 121, endPoint y: 87, distance: 64.9
click at [17, 26] on div "People Startups Resources Demo Day AX Demo Day Registrants Settings Dashboard E…" at bounding box center [194, 92] width 389 height 184
paste input "jballon@electriclastmile"
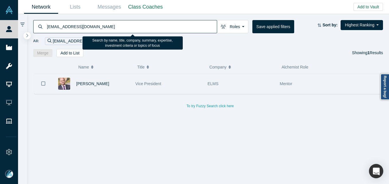
drag, startPoint x: 118, startPoint y: 86, endPoint x: 127, endPoint y: 87, distance: 9.6
click at [118, 85] on div "[PERSON_NAME]" at bounding box center [102, 84] width 53 height 20
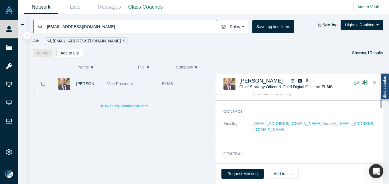
scroll to position [11, 0]
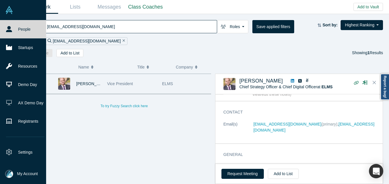
drag, startPoint x: 68, startPoint y: 24, endPoint x: 15, endPoint y: 24, distance: 52.8
click at [15, 24] on div "People Startups Resources Demo Day AX Demo Day Registrants Settings Dashboard E…" at bounding box center [194, 92] width 389 height 184
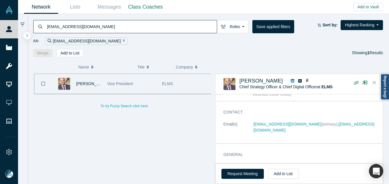
paste input "[MEDICAL_DATA][EMAIL_ADDRESS][DOMAIN_NAME]"
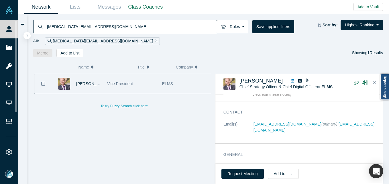
click at [108, 25] on input "[MEDICAL_DATA][EMAIL_ADDRESS][DOMAIN_NAME]" at bounding box center [131, 26] width 171 height 13
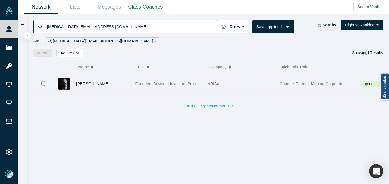
click at [114, 88] on div "[PERSON_NAME]" at bounding box center [102, 84] width 53 height 20
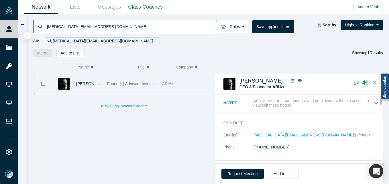
scroll to position [29, 0]
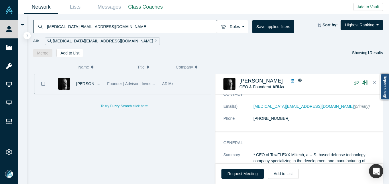
click at [97, 28] on input "[MEDICAL_DATA][EMAIL_ADDRESS][DOMAIN_NAME]" at bounding box center [131, 26] width 171 height 13
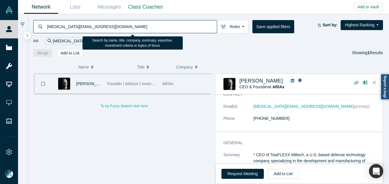
click at [97, 28] on input "[MEDICAL_DATA][EMAIL_ADDRESS][DOMAIN_NAME]" at bounding box center [131, 26] width 171 height 13
paste input "[EMAIL_ADDRESS][DOMAIN_NAME]"
click at [97, 28] on input "[MEDICAL_DATA][EMAIL_ADDRESS][DOMAIN_NAME]" at bounding box center [131, 26] width 171 height 13
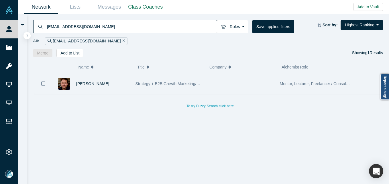
drag, startPoint x: 124, startPoint y: 87, endPoint x: 119, endPoint y: 80, distance: 8.9
click at [123, 87] on div "[PERSON_NAME]" at bounding box center [102, 84] width 53 height 20
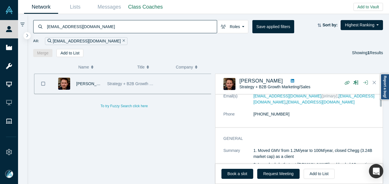
scroll to position [29, 0]
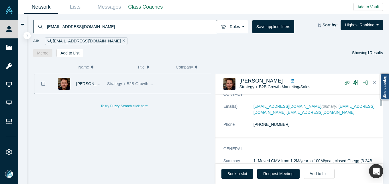
click at [141, 27] on input "[EMAIL_ADDRESS][DOMAIN_NAME]" at bounding box center [131, 26] width 171 height 13
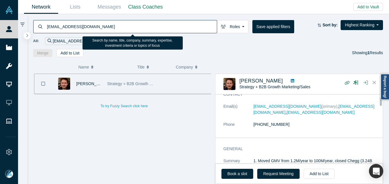
click at [141, 27] on input "[EMAIL_ADDRESS][DOMAIN_NAME]" at bounding box center [131, 26] width 171 height 13
paste input "[PERSON_NAME].[PERSON_NAME]@neo"
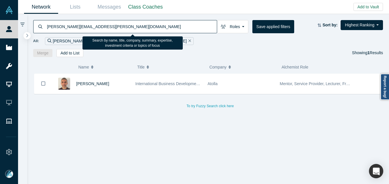
click at [97, 29] on input "[PERSON_NAME][EMAIL_ADDRESS][PERSON_NAME][DOMAIN_NAME]" at bounding box center [131, 26] width 171 height 13
paste input "[PERSON_NAME][EMAIL_ADDRESS][DOMAIN_NAME]"
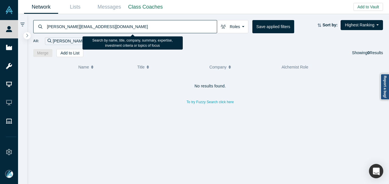
click at [110, 31] on input "[PERSON_NAME][EMAIL_ADDRESS][DOMAIN_NAME]" at bounding box center [131, 26] width 171 height 13
paste input "[PERSON_NAME]"
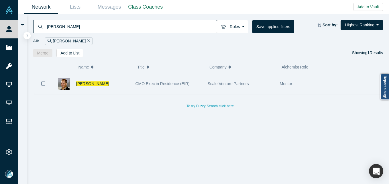
click at [134, 83] on div "CMO Exec in Residence (EIR)" at bounding box center [168, 84] width 72 height 20
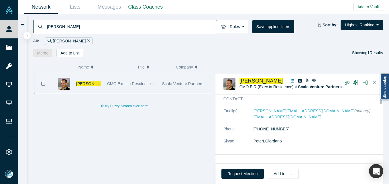
scroll to position [11, 0]
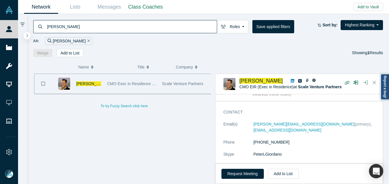
click at [102, 27] on input "[PERSON_NAME]" at bounding box center [131, 26] width 171 height 13
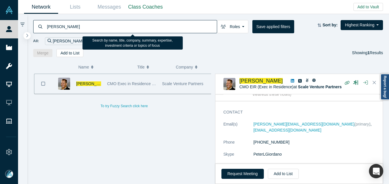
paste input "[PERSON_NAME][EMAIL_ADDRESS][DOMAIN_NAME]"
click at [102, 27] on input "[PERSON_NAME]" at bounding box center [131, 26] width 171 height 13
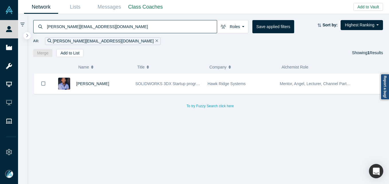
click at [130, 79] on div "[PERSON_NAME]" at bounding box center [92, 84] width 80 height 20
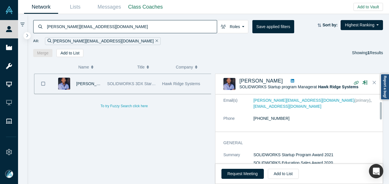
scroll to position [29, 0]
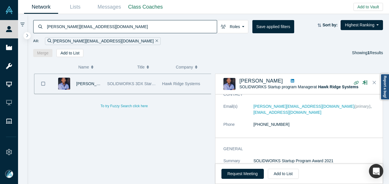
click at [112, 24] on input "[PERSON_NAME][EMAIL_ADDRESS][DOMAIN_NAME]" at bounding box center [131, 26] width 171 height 13
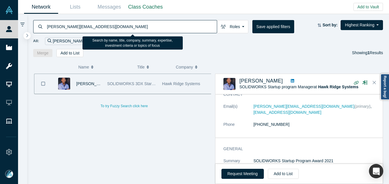
click at [112, 24] on input "[PERSON_NAME][EMAIL_ADDRESS][DOMAIN_NAME]" at bounding box center [131, 26] width 171 height 13
paste input "[PERSON_NAME]"
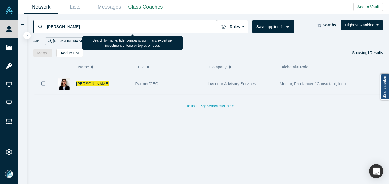
click at [131, 83] on div "[PERSON_NAME]" at bounding box center [92, 84] width 80 height 20
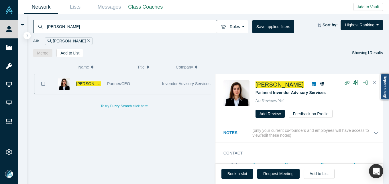
click at [90, 28] on input "[PERSON_NAME]" at bounding box center [131, 26] width 171 height 13
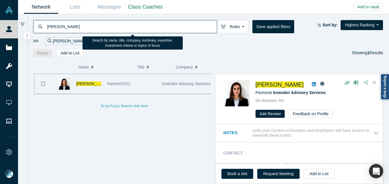
click at [90, 28] on input "[PERSON_NAME]" at bounding box center [131, 26] width 171 height 13
paste input "[EMAIL_ADDRESS][DOMAIN_NAME]"
click at [90, 28] on input "[PERSON_NAME]" at bounding box center [131, 26] width 171 height 13
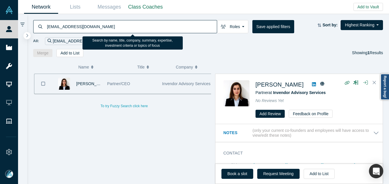
type input "[EMAIL_ADDRESS][DOMAIN_NAME]"
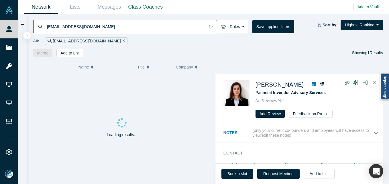
click at [95, 20] on input "[EMAIL_ADDRESS][DOMAIN_NAME]" at bounding box center [125, 26] width 159 height 13
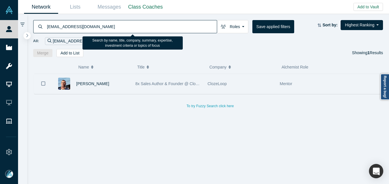
click at [130, 80] on div "[PERSON_NAME]" at bounding box center [92, 84] width 80 height 20
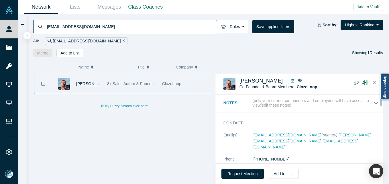
scroll to position [29, 0]
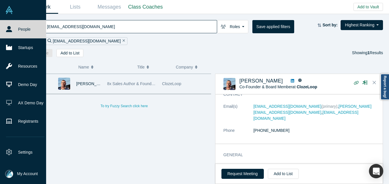
click at [17, 175] on span "My Account" at bounding box center [27, 174] width 21 height 6
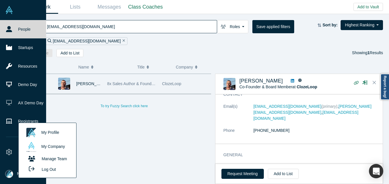
click at [50, 171] on button "Log Out" at bounding box center [41, 169] width 34 height 11
